Goal: Find specific page/section: Find specific page/section

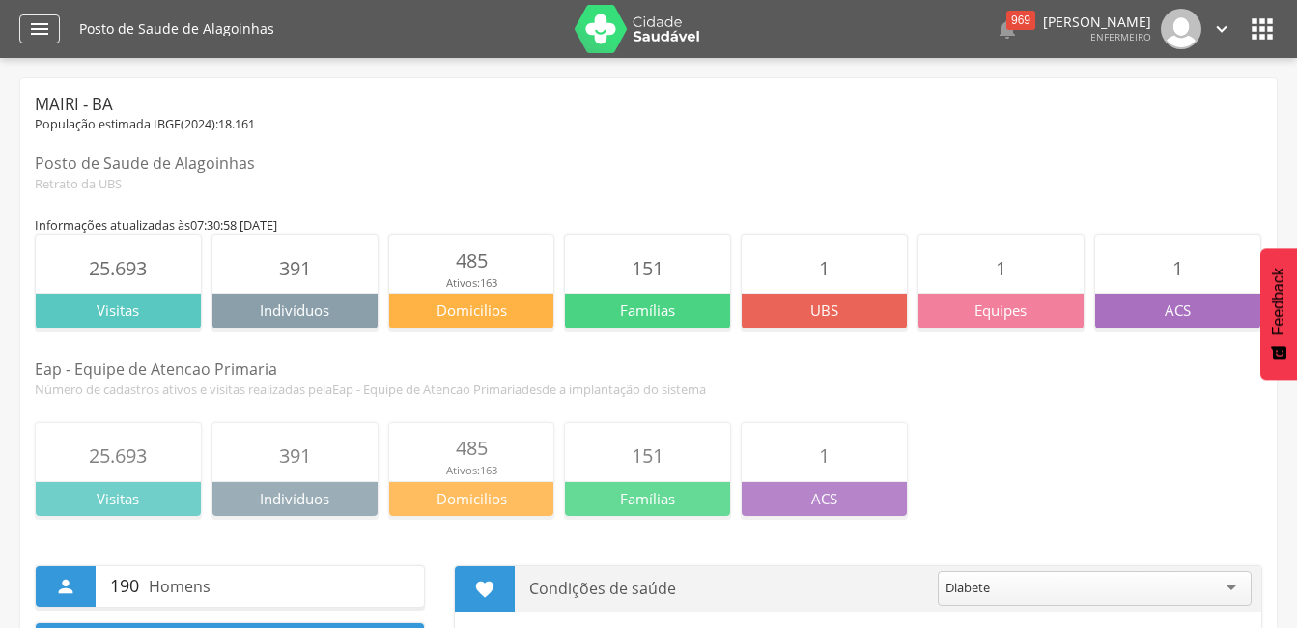
click at [46, 33] on icon "" at bounding box center [39, 28] width 23 height 23
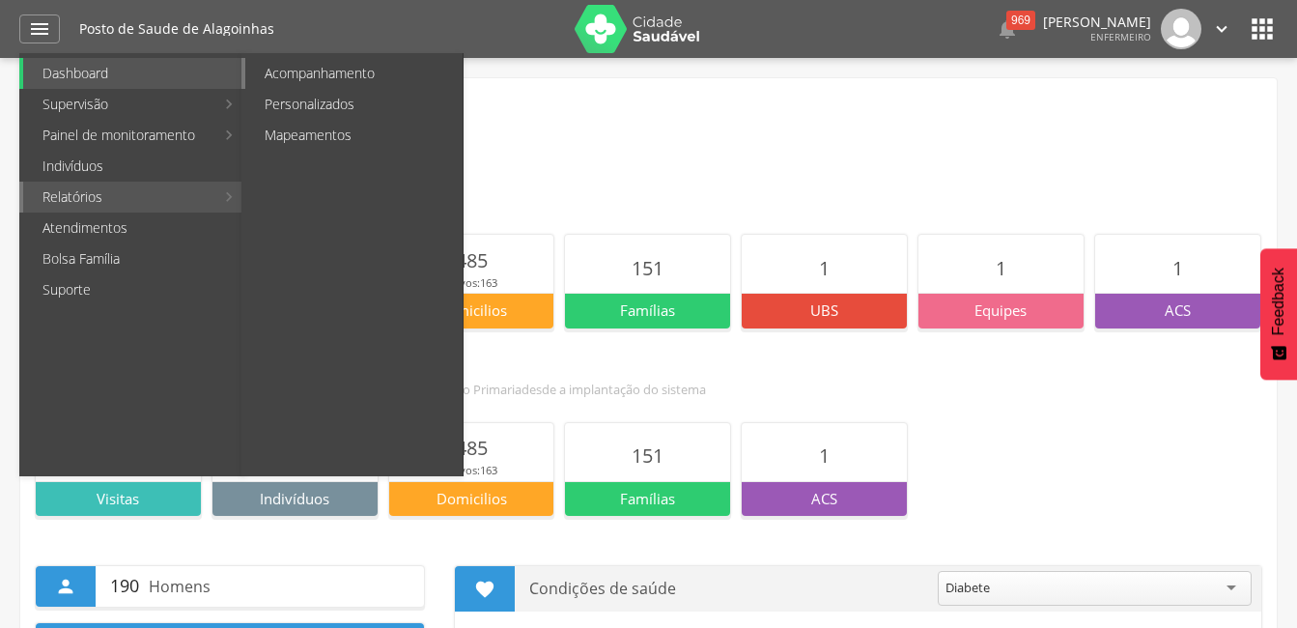
click at [317, 63] on link "Acompanhamento" at bounding box center [353, 73] width 217 height 31
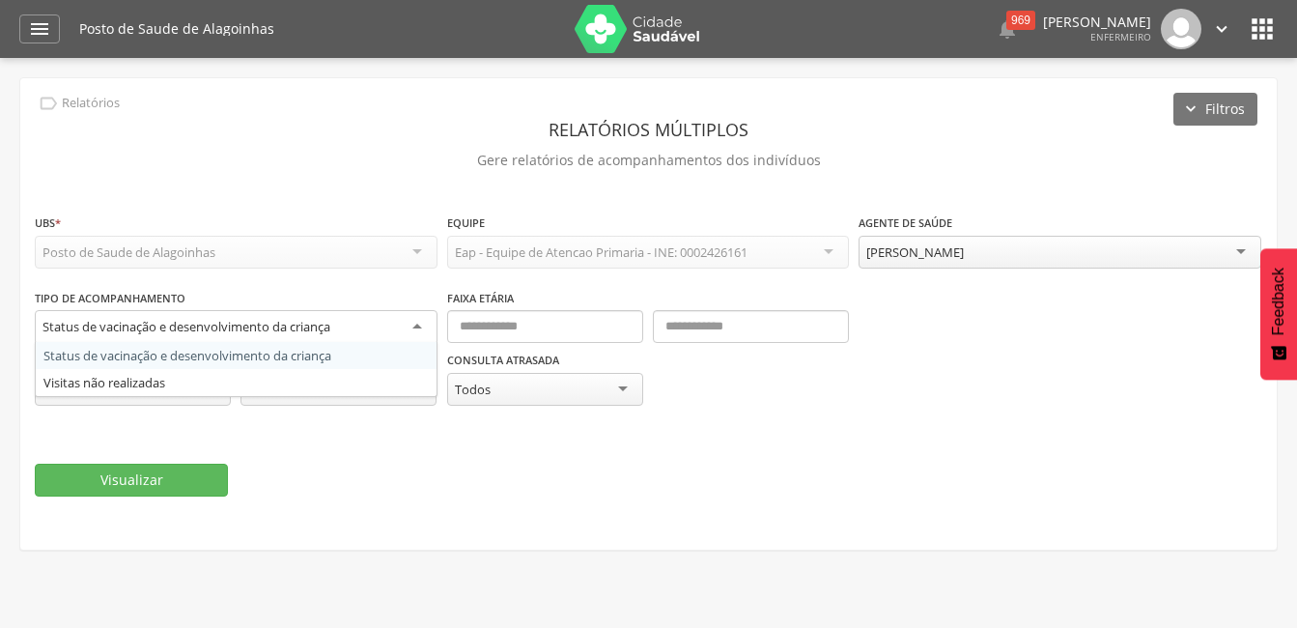
click at [417, 322] on div "Status de vacinação e desenvolvimento da criança" at bounding box center [236, 327] width 403 height 35
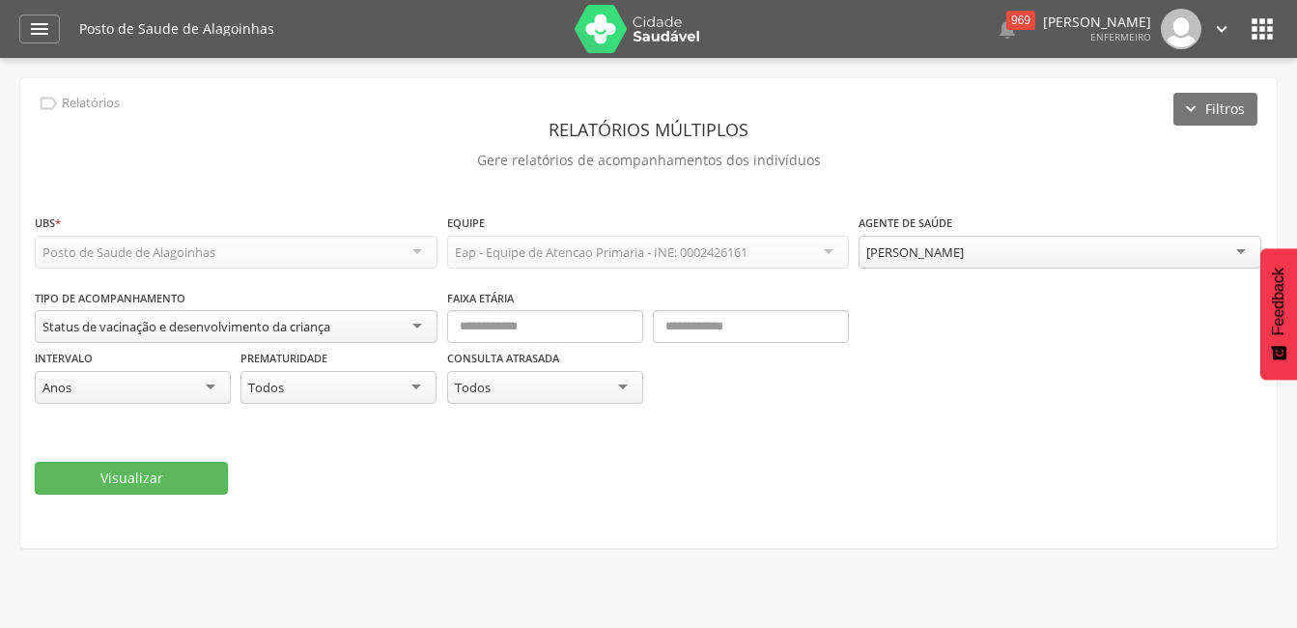
click at [341, 462] on div "Visualizar" at bounding box center [649, 478] width 1228 height 33
click at [22, 35] on div "" at bounding box center [39, 28] width 41 height 29
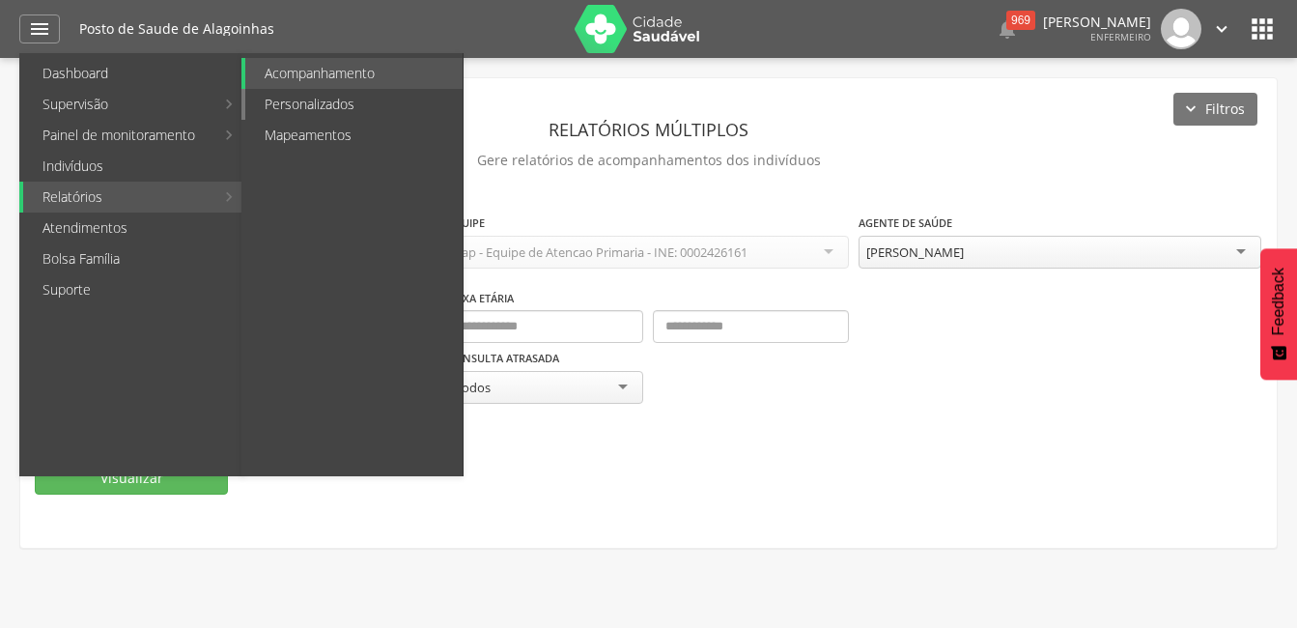
click at [271, 108] on link "Personalizados" at bounding box center [353, 104] width 217 height 31
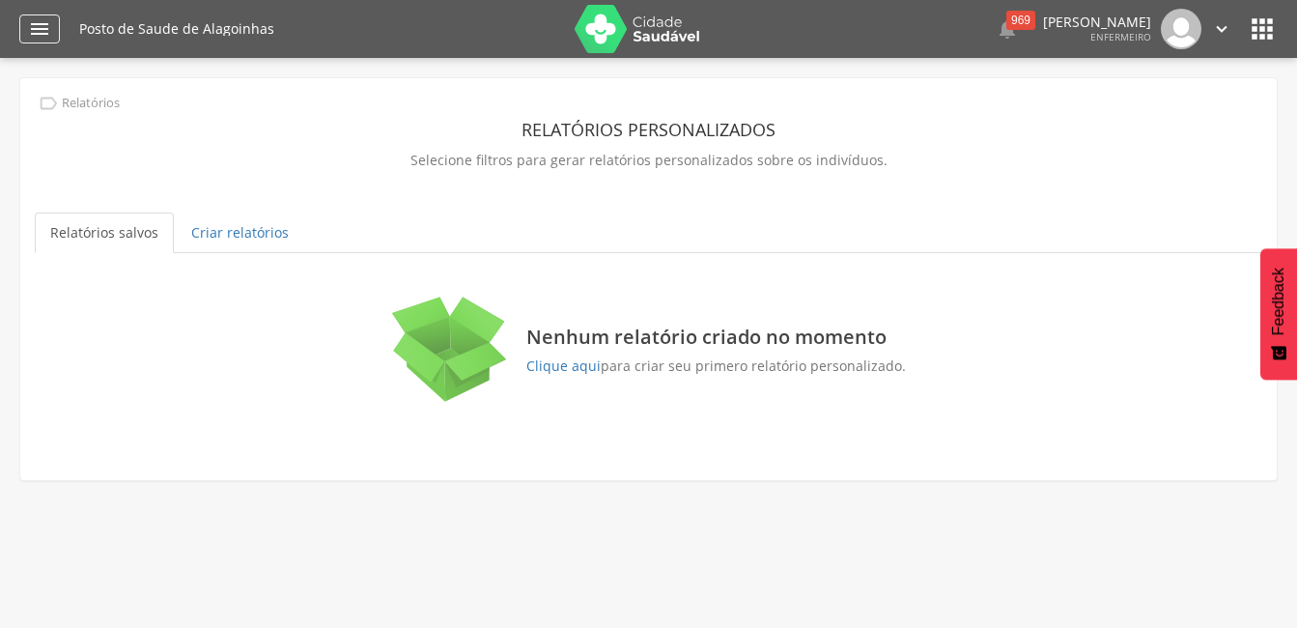
click at [37, 26] on icon "" at bounding box center [39, 28] width 23 height 23
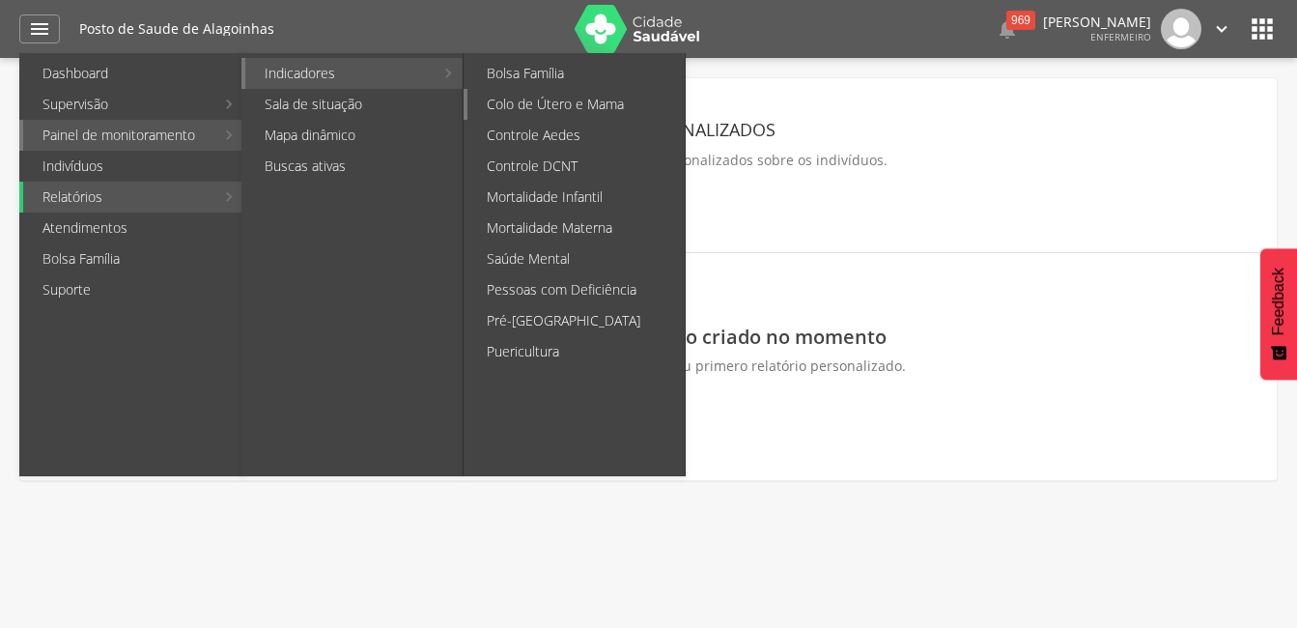
click at [571, 95] on link "Colo de Útero e Mama" at bounding box center [576, 104] width 217 height 31
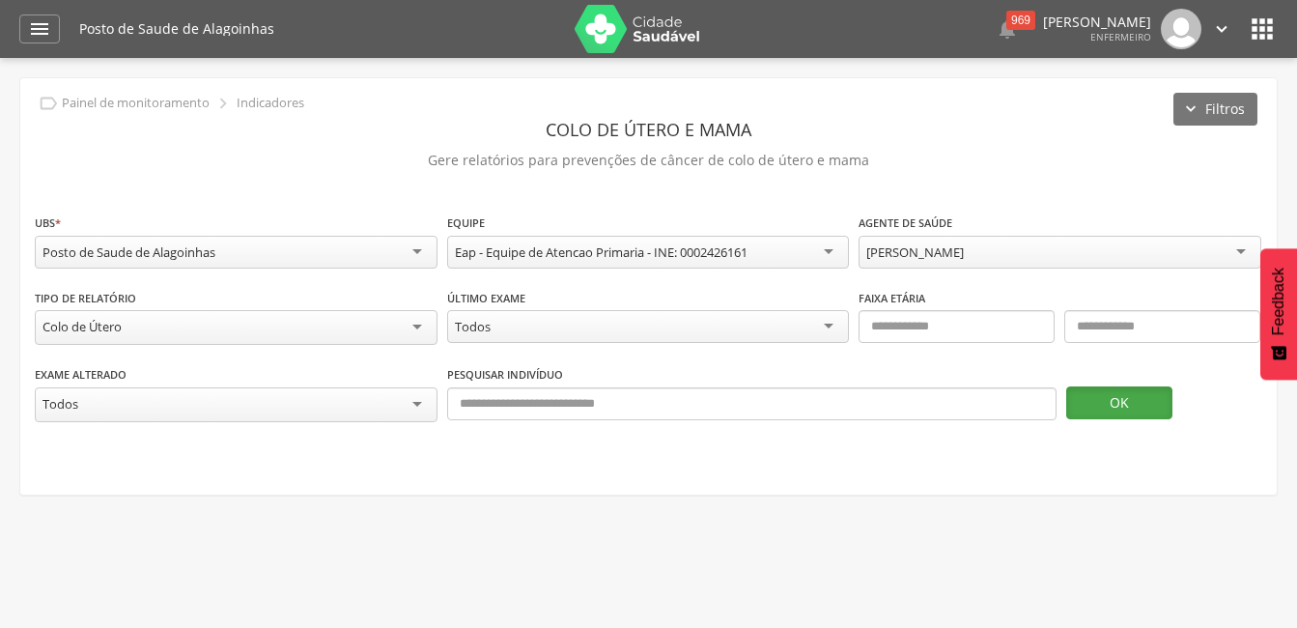
click at [1140, 399] on button "OK" at bounding box center [1119, 402] width 106 height 33
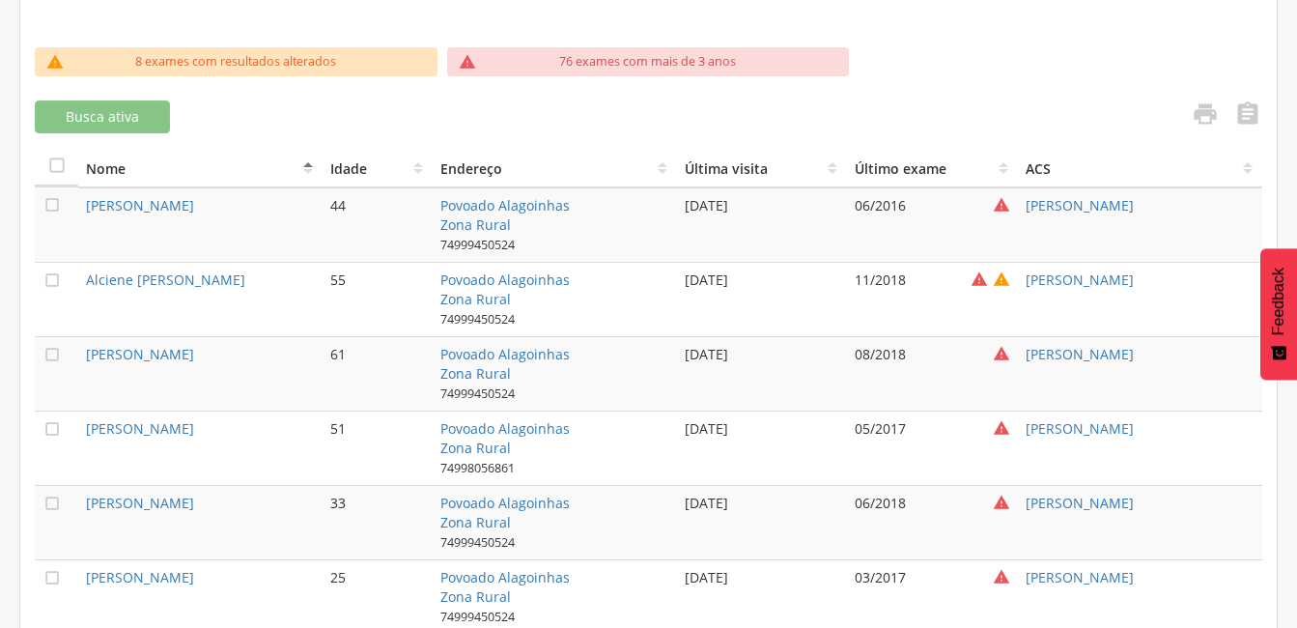
scroll to position [621, 0]
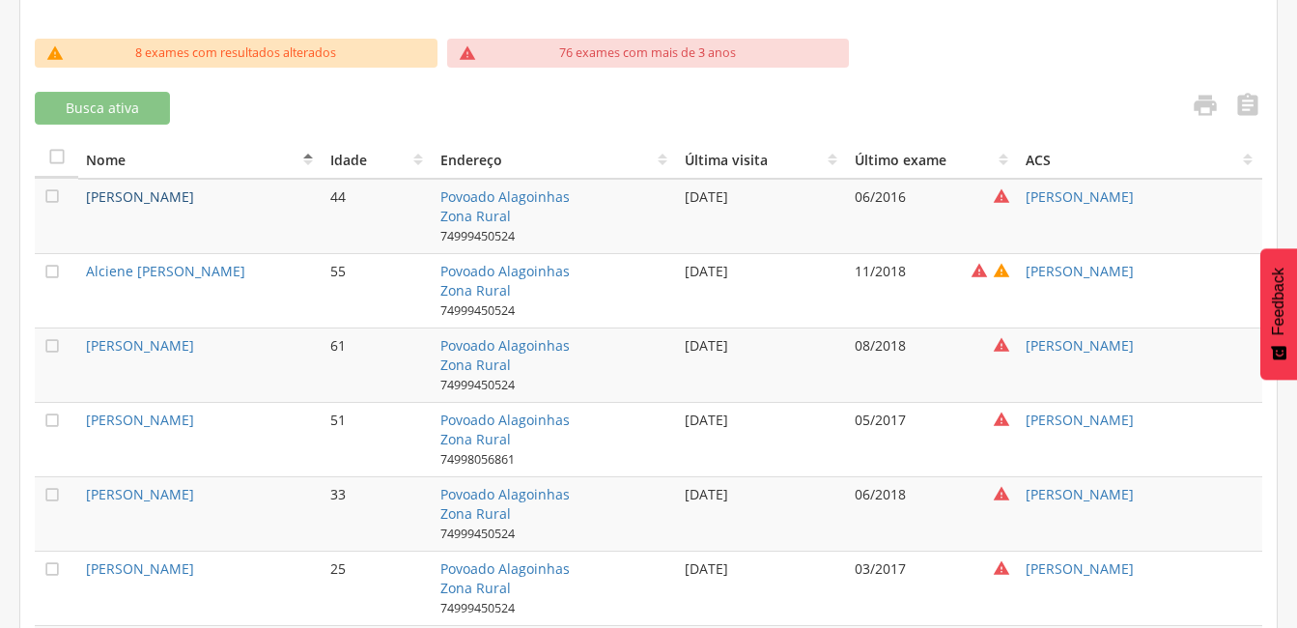
drag, startPoint x: 248, startPoint y: 195, endPoint x: 87, endPoint y: 194, distance: 161.3
click at [87, 194] on td "[PERSON_NAME]" at bounding box center [200, 216] width 244 height 75
copy link "[PERSON_NAME]"
drag, startPoint x: 241, startPoint y: 269, endPoint x: 84, endPoint y: 269, distance: 156.5
click at [84, 269] on td "Alciene [PERSON_NAME]" at bounding box center [200, 290] width 244 height 74
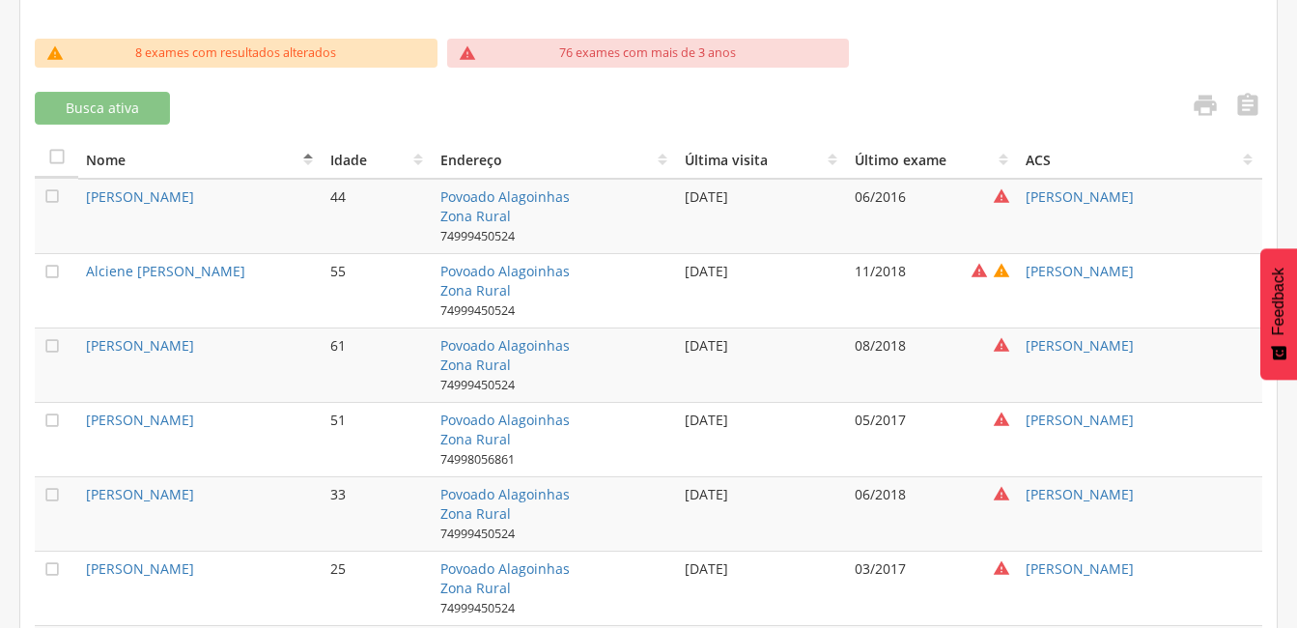
copy link "Alciene [PERSON_NAME]"
drag, startPoint x: 242, startPoint y: 339, endPoint x: 85, endPoint y: 336, distance: 157.5
click at [85, 336] on td "[PERSON_NAME]" at bounding box center [200, 364] width 244 height 74
copy link "[PERSON_NAME]"
drag, startPoint x: 284, startPoint y: 416, endPoint x: 85, endPoint y: 411, distance: 199.1
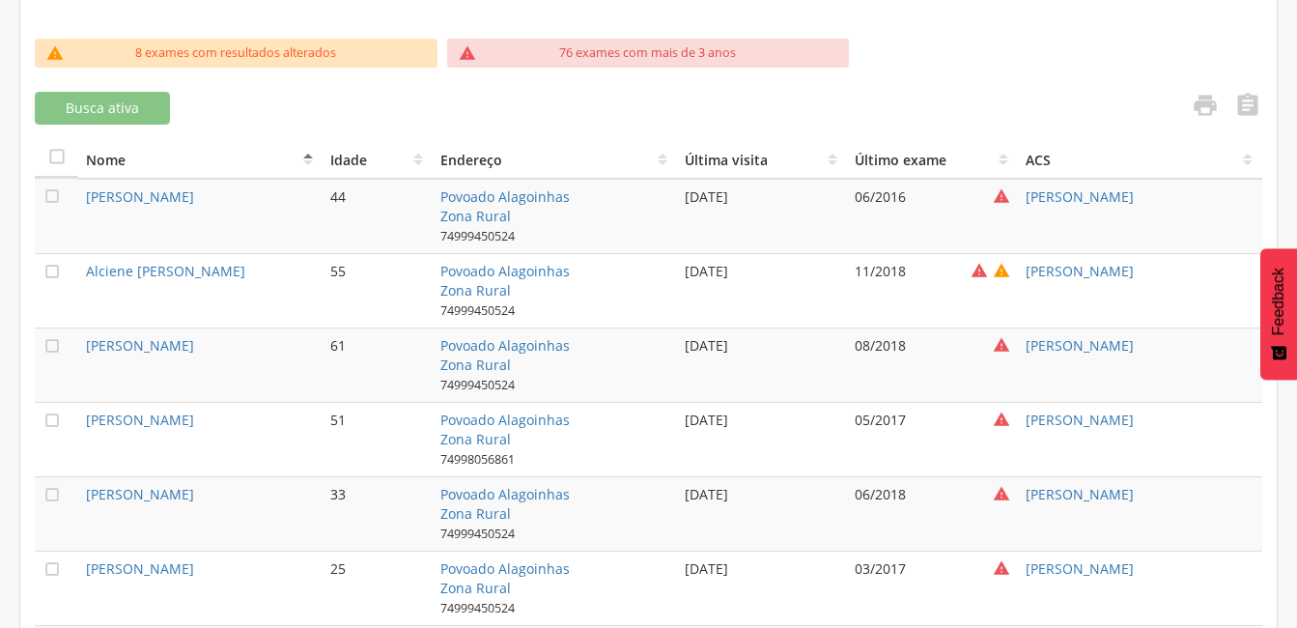
click at [85, 411] on td "[PERSON_NAME]" at bounding box center [200, 439] width 244 height 74
copy link "[PERSON_NAME]"
drag, startPoint x: 256, startPoint y: 487, endPoint x: 78, endPoint y: 490, distance: 177.8
click at [78, 490] on td "[PERSON_NAME]" at bounding box center [200, 513] width 244 height 74
copy link "[PERSON_NAME]"
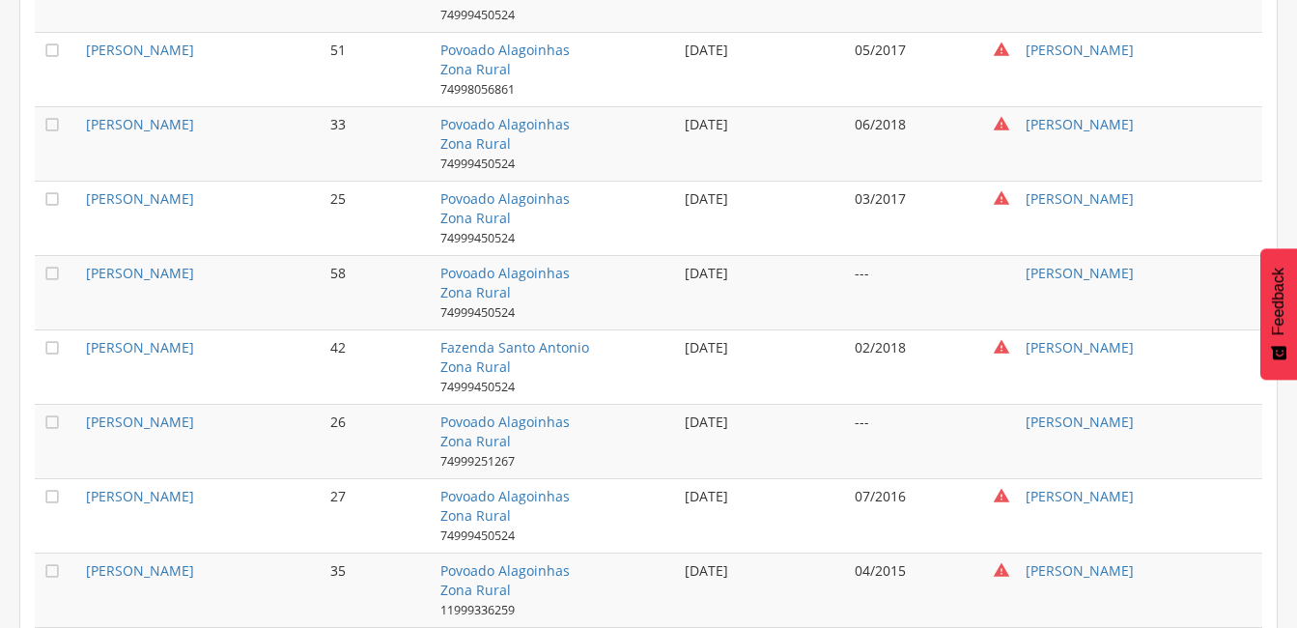
scroll to position [1006, 0]
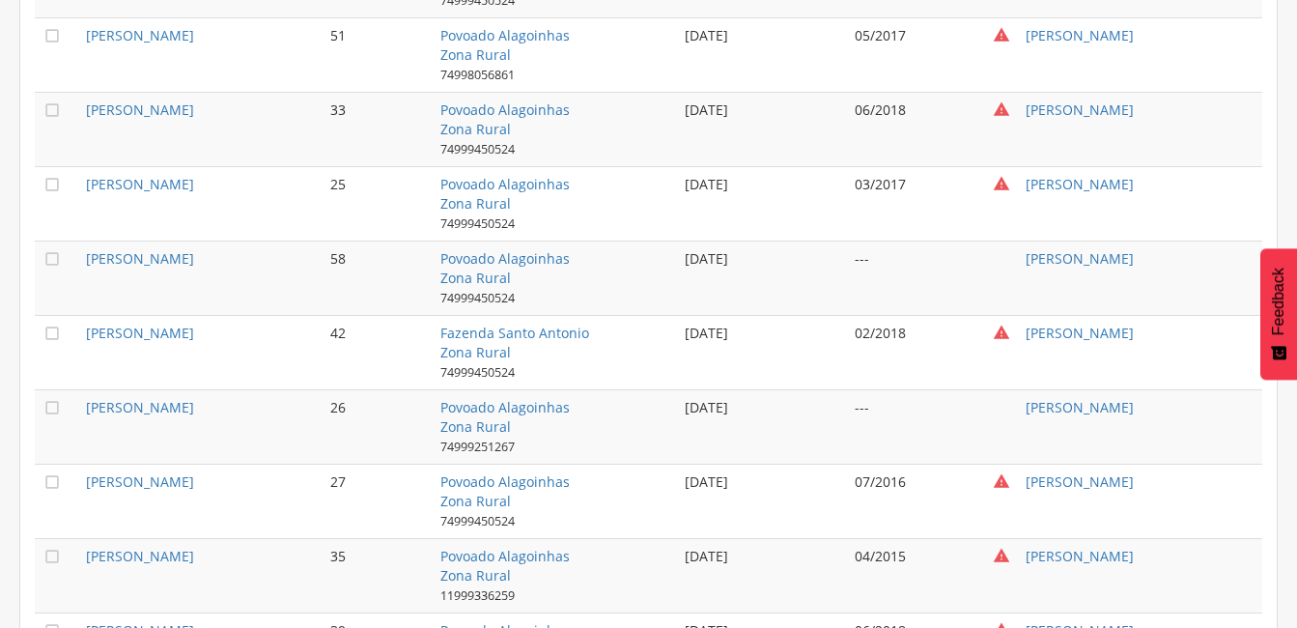
drag, startPoint x: 221, startPoint y: 187, endPoint x: 84, endPoint y: 184, distance: 137.2
click at [84, 184] on td "[PERSON_NAME]" at bounding box center [200, 203] width 244 height 74
copy link "[PERSON_NAME]"
drag, startPoint x: 284, startPoint y: 250, endPoint x: 191, endPoint y: 250, distance: 92.7
click at [191, 250] on td "[PERSON_NAME]" at bounding box center [200, 278] width 244 height 74
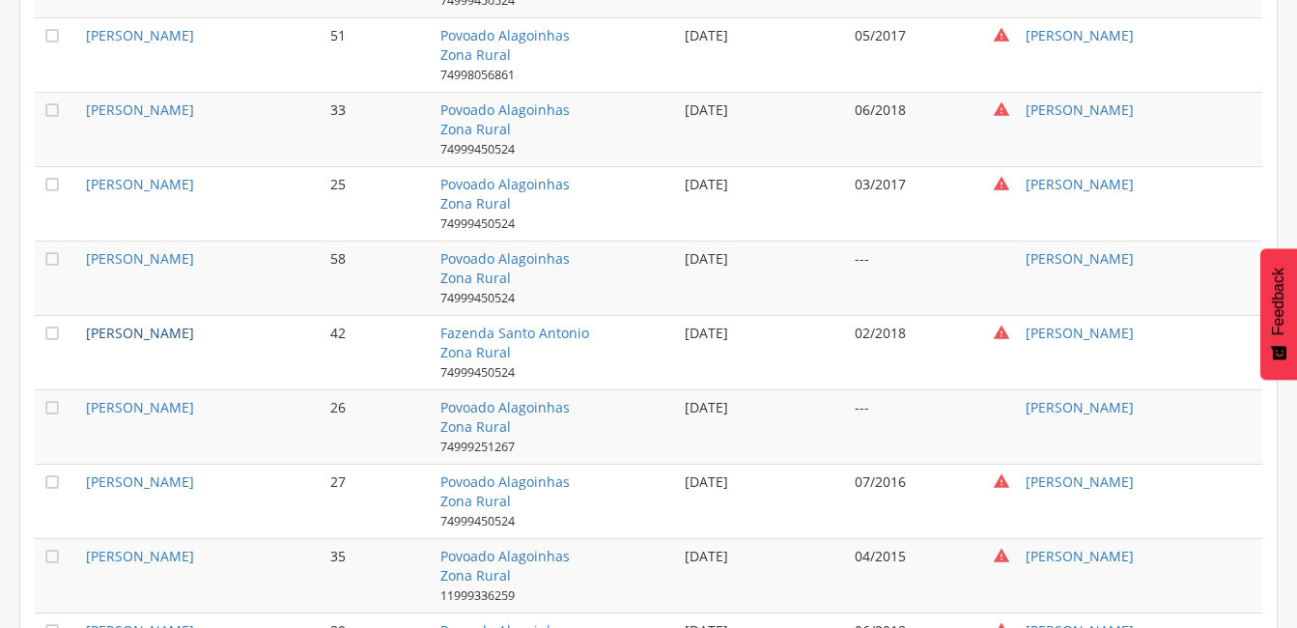
drag, startPoint x: 191, startPoint y: 250, endPoint x: 87, endPoint y: 324, distance: 127.6
click at [87, 324] on td "[PERSON_NAME]" at bounding box center [200, 352] width 244 height 74
copy link "[PERSON_NAME]"
drag, startPoint x: 227, startPoint y: 477, endPoint x: 87, endPoint y: 476, distance: 140.1
click at [87, 476] on td "[PERSON_NAME]" at bounding box center [200, 501] width 244 height 74
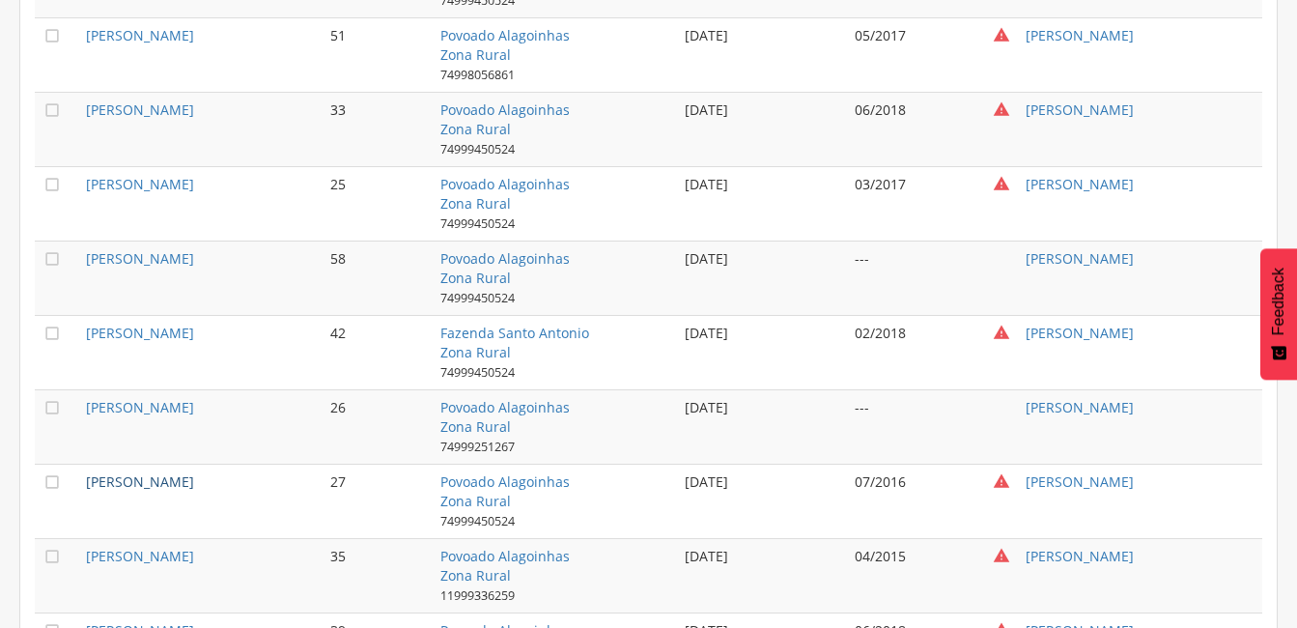
copy link "[PERSON_NAME]"
drag, startPoint x: 258, startPoint y: 554, endPoint x: 85, endPoint y: 557, distance: 172.9
click at [85, 557] on td "[PERSON_NAME]" at bounding box center [200, 575] width 244 height 74
copy link "[PERSON_NAME]"
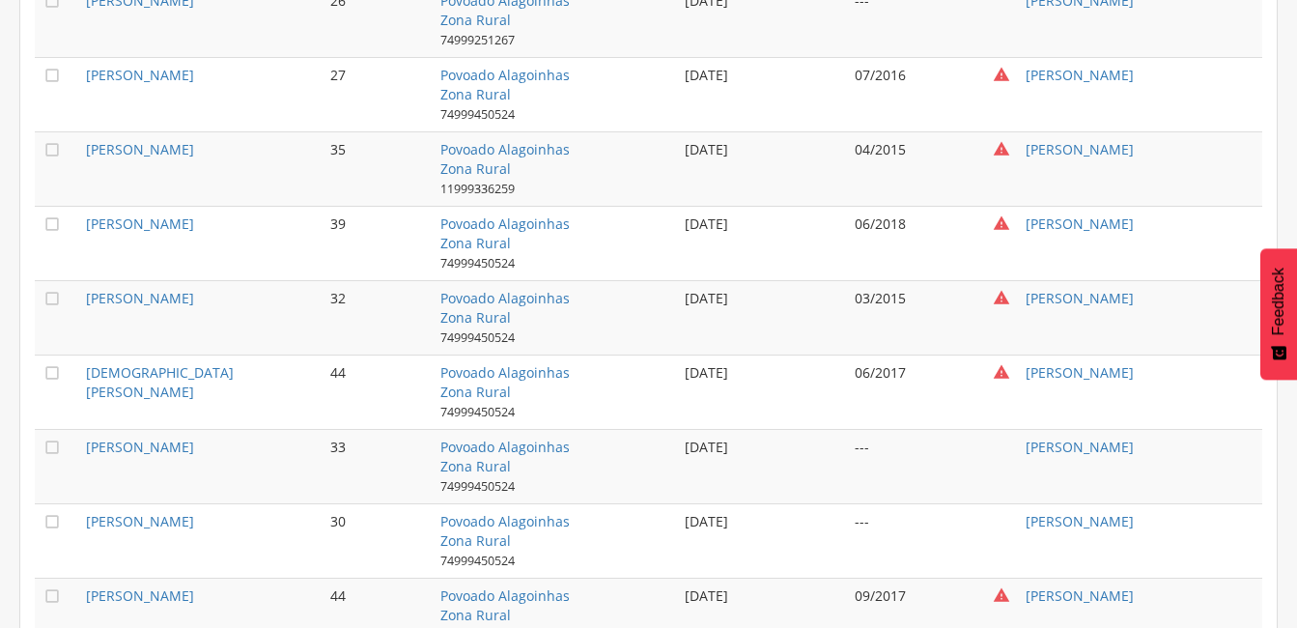
scroll to position [1439, 0]
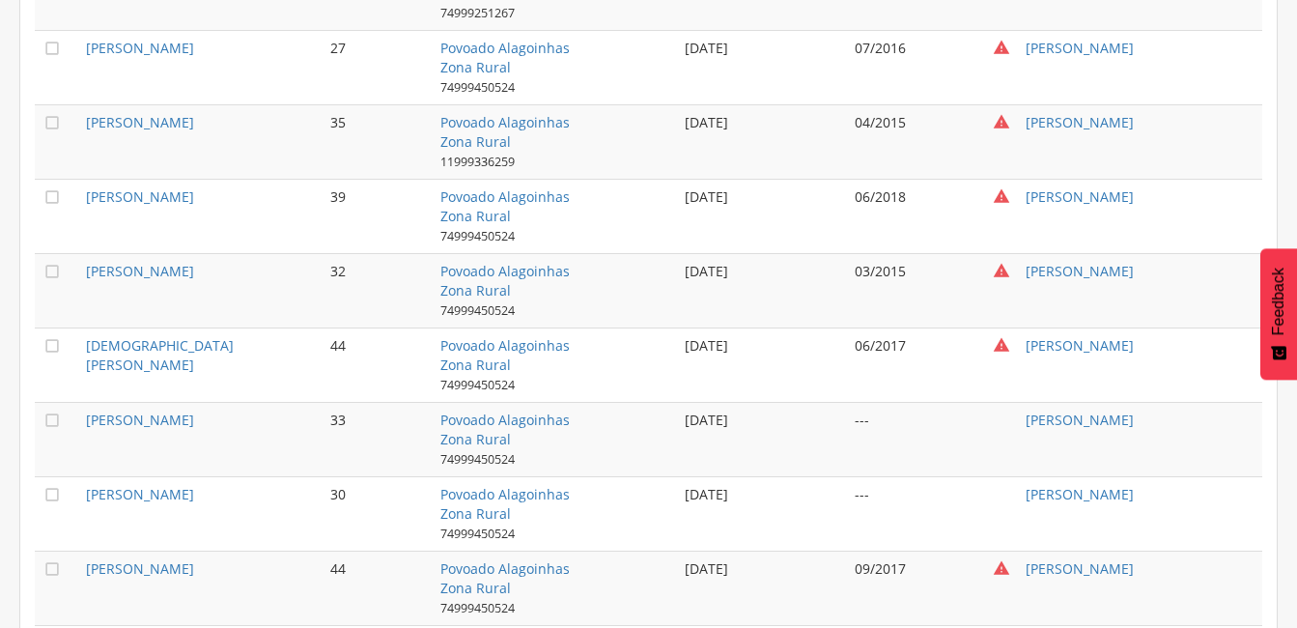
drag, startPoint x: 238, startPoint y: 198, endPoint x: 84, endPoint y: 189, distance: 153.8
click at [84, 189] on td "[PERSON_NAME]" at bounding box center [200, 216] width 244 height 74
copy link "[PERSON_NAME]"
drag, startPoint x: 258, startPoint y: 270, endPoint x: 85, endPoint y: 267, distance: 172.9
click at [85, 267] on td "[PERSON_NAME]" at bounding box center [200, 290] width 244 height 74
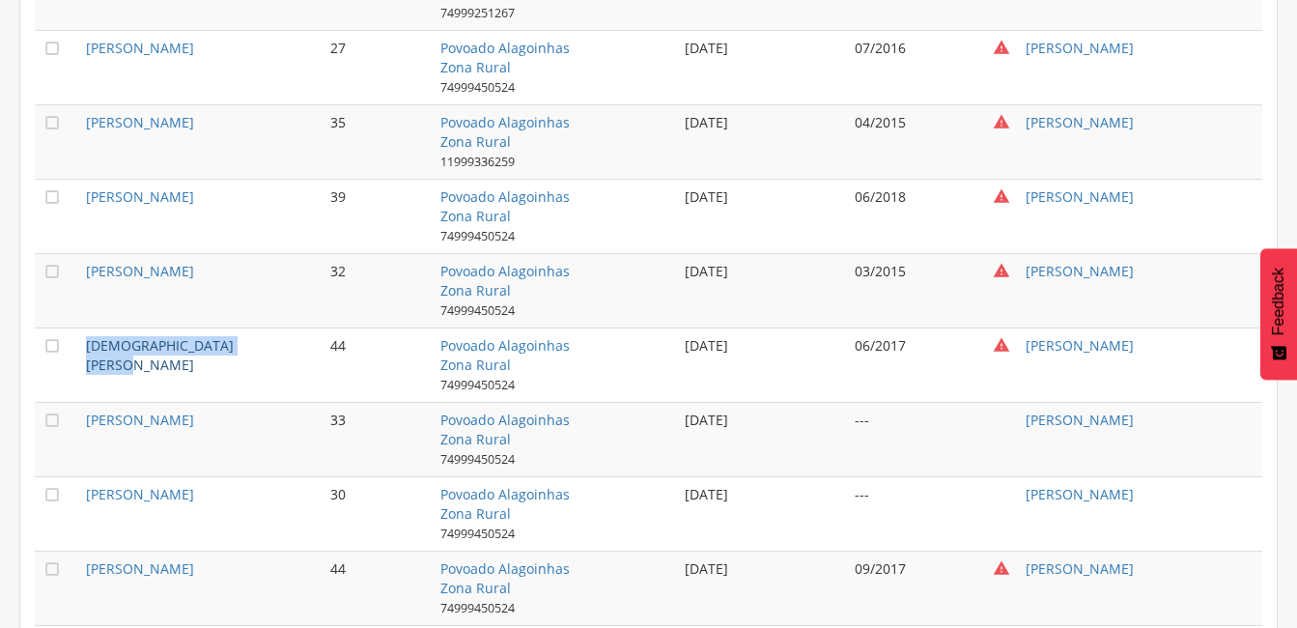
drag, startPoint x: 244, startPoint y: 346, endPoint x: 88, endPoint y: 349, distance: 156.5
click at [88, 349] on td "[DEMOGRAPHIC_DATA][PERSON_NAME]" at bounding box center [200, 364] width 244 height 74
drag, startPoint x: 221, startPoint y: 561, endPoint x: 81, endPoint y: 565, distance: 140.1
click at [81, 565] on td "[PERSON_NAME]" at bounding box center [200, 588] width 244 height 74
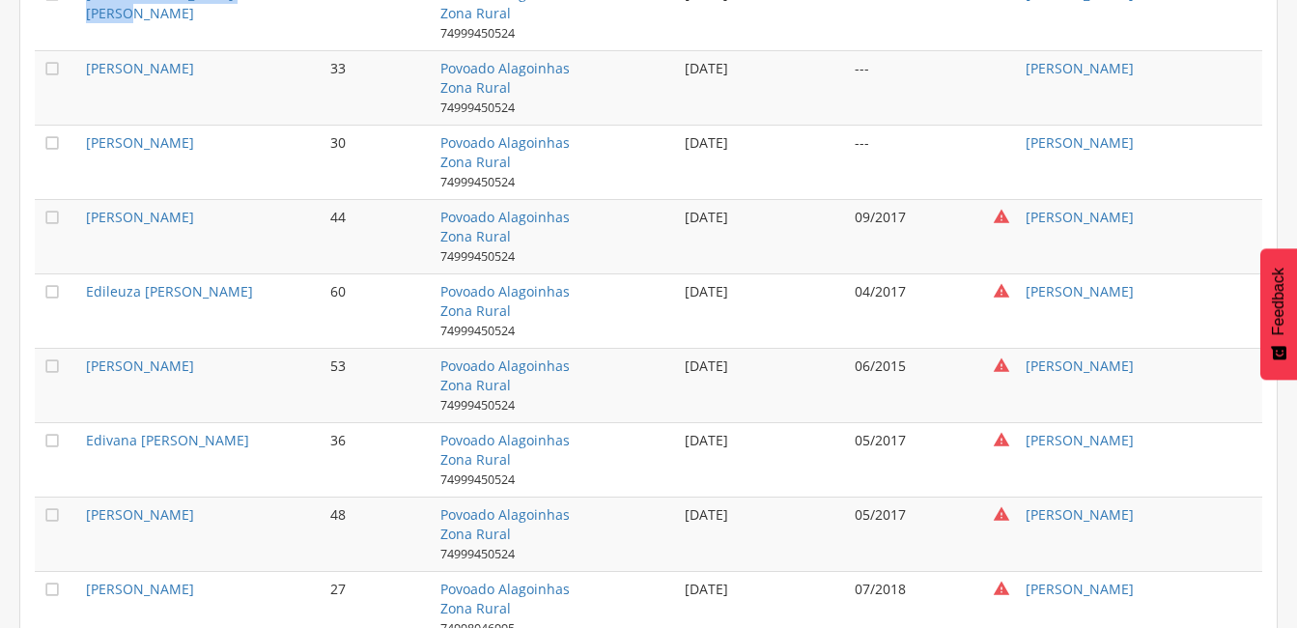
scroll to position [1891, 0]
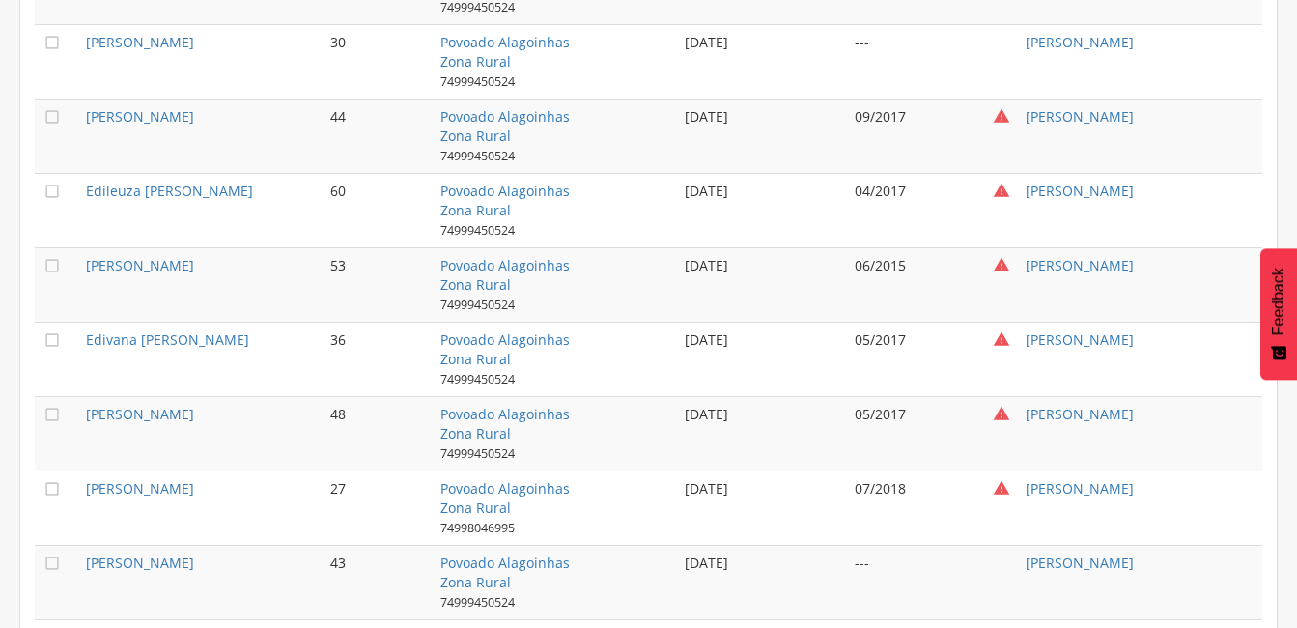
drag, startPoint x: 245, startPoint y: 190, endPoint x: 81, endPoint y: 182, distance: 164.4
click at [81, 182] on td "Edileuza [PERSON_NAME]" at bounding box center [200, 210] width 244 height 74
drag, startPoint x: 240, startPoint y: 260, endPoint x: 85, endPoint y: 262, distance: 154.6
click at [85, 262] on td "[PERSON_NAME]" at bounding box center [200, 284] width 244 height 74
drag, startPoint x: 252, startPoint y: 337, endPoint x: 84, endPoint y: 341, distance: 168.1
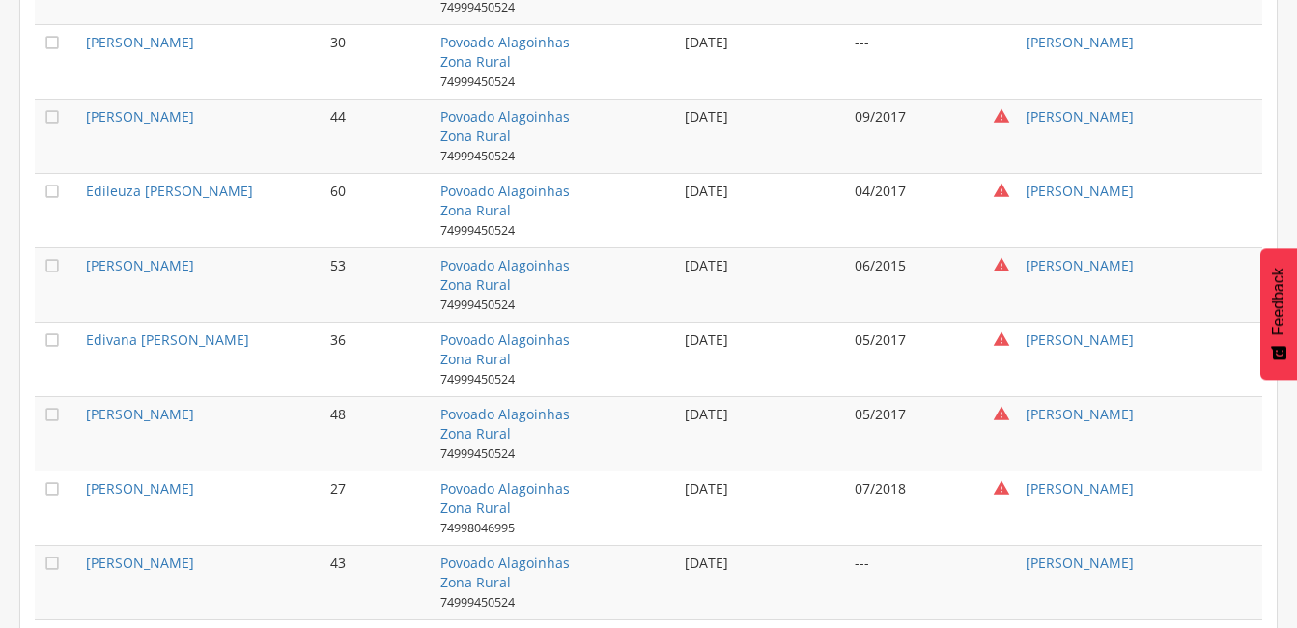
click at [84, 341] on td "Edivana [PERSON_NAME]" at bounding box center [200, 359] width 244 height 74
drag, startPoint x: 233, startPoint y: 407, endPoint x: 88, endPoint y: 411, distance: 145.0
click at [88, 411] on td "[PERSON_NAME]" at bounding box center [200, 433] width 244 height 74
drag, startPoint x: 196, startPoint y: 484, endPoint x: 91, endPoint y: 479, distance: 105.4
click at [91, 479] on td "[PERSON_NAME]" at bounding box center [200, 507] width 244 height 74
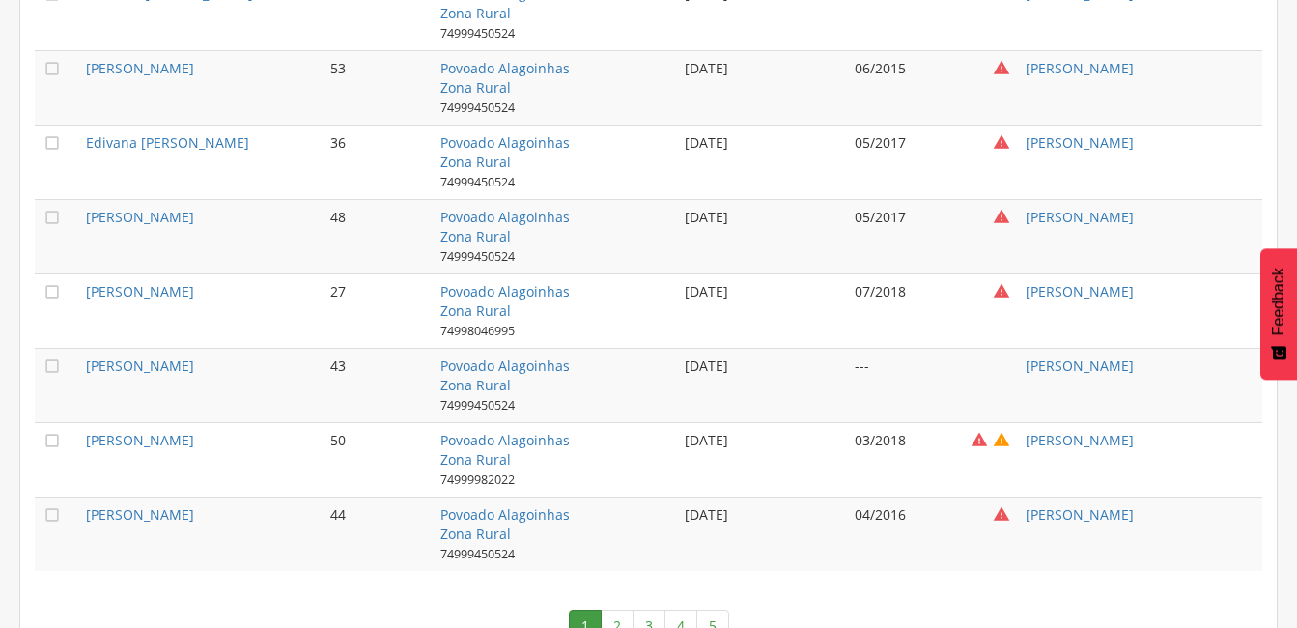
scroll to position [2134, 0]
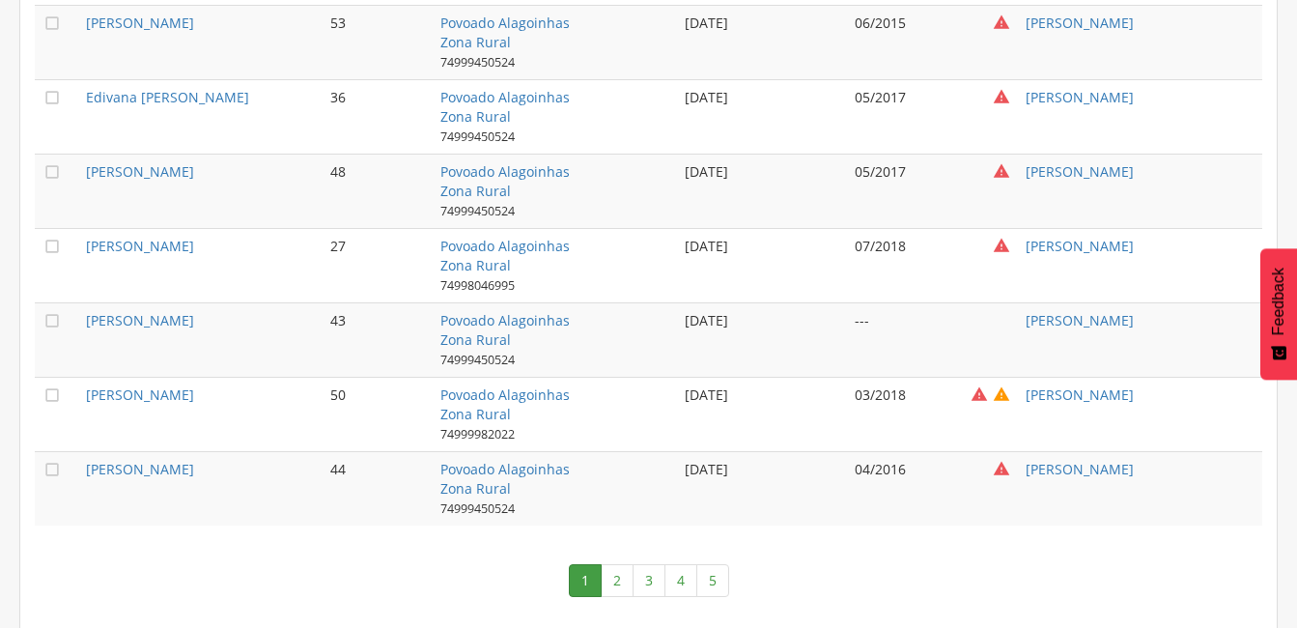
drag, startPoint x: 260, startPoint y: 388, endPoint x: 84, endPoint y: 388, distance: 175.8
click at [84, 388] on td "[PERSON_NAME]" at bounding box center [200, 414] width 244 height 74
drag, startPoint x: 214, startPoint y: 469, endPoint x: 86, endPoint y: 466, distance: 128.5
click at [86, 466] on td "[PERSON_NAME]" at bounding box center [200, 488] width 244 height 74
click at [620, 570] on link "2" at bounding box center [617, 580] width 33 height 33
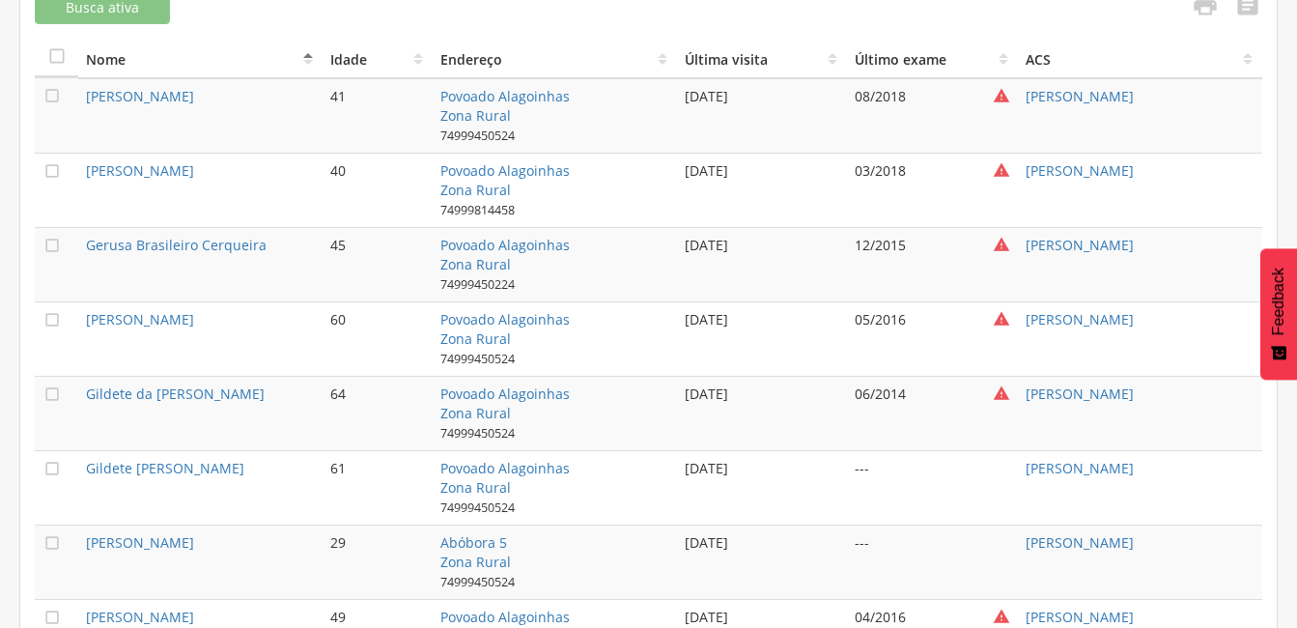
scroll to position [713, 0]
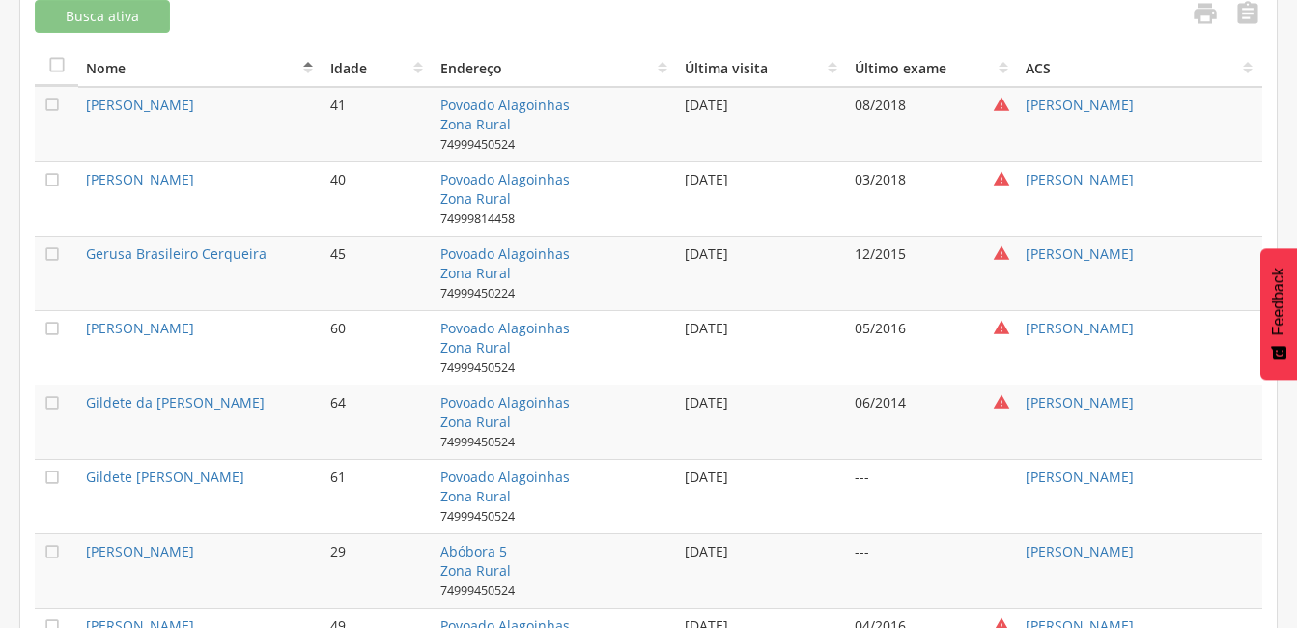
drag, startPoint x: 223, startPoint y: 97, endPoint x: 75, endPoint y: 104, distance: 148.0
click at [75, 104] on tr " [PERSON_NAME] 41 Povoado Alagoinhas Zona Rural 74999450524 [DATE] 08/2018  […" at bounding box center [649, 124] width 1228 height 75
drag, startPoint x: 295, startPoint y: 173, endPoint x: 91, endPoint y: 194, distance: 204.9
click at [91, 194] on td "[PERSON_NAME]" at bounding box center [200, 198] width 244 height 74
drag, startPoint x: 91, startPoint y: 194, endPoint x: 71, endPoint y: 200, distance: 20.2
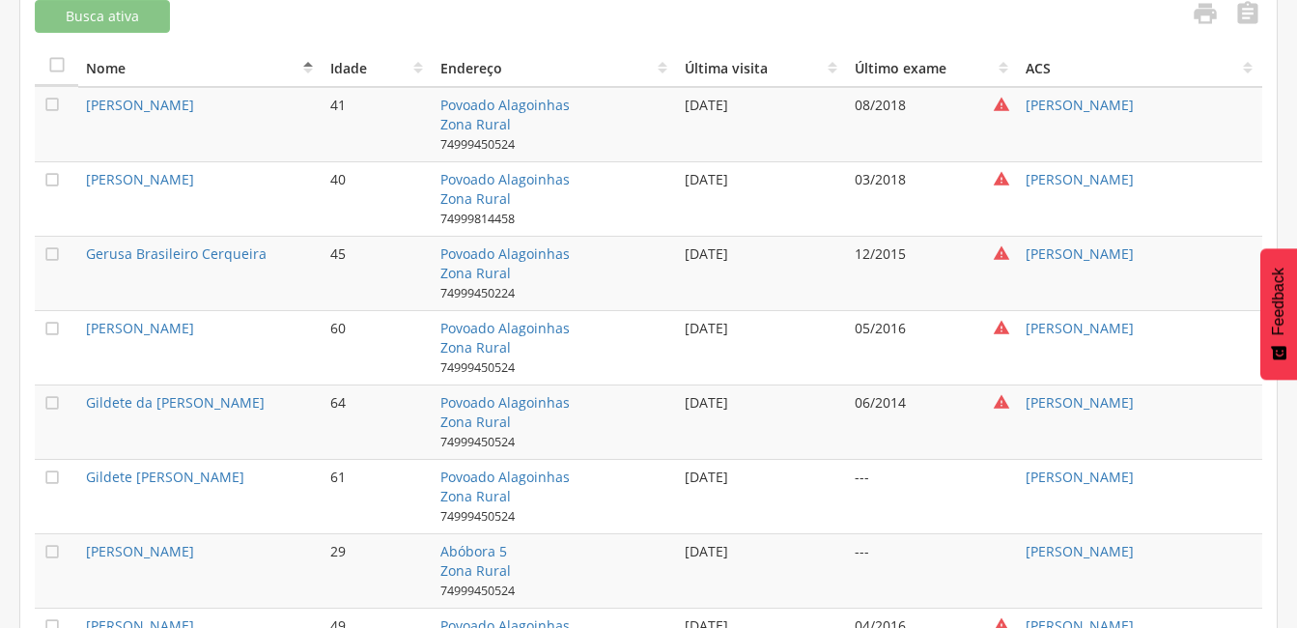
click at [71, 200] on td "" at bounding box center [56, 198] width 43 height 74
drag, startPoint x: 123, startPoint y: 196, endPoint x: 84, endPoint y: 178, distance: 42.8
click at [84, 178] on td "[PERSON_NAME]" at bounding box center [200, 198] width 244 height 74
drag, startPoint x: 276, startPoint y: 248, endPoint x: 89, endPoint y: 248, distance: 187.4
click at [89, 248] on td "Gerusa Brasileiro Cerqueira" at bounding box center [200, 273] width 244 height 74
